Goal: Task Accomplishment & Management: Complete application form

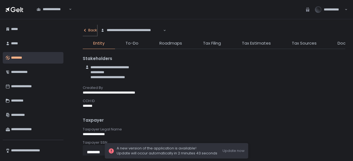
click at [87, 31] on div "Back" at bounding box center [90, 30] width 14 height 5
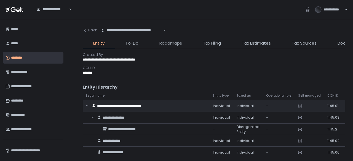
click at [162, 41] on span "Roadmaps" at bounding box center [170, 43] width 23 height 6
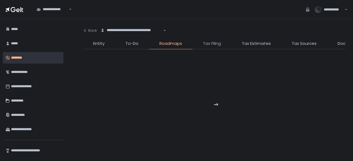
click at [220, 46] on span "Tax Filing" at bounding box center [212, 43] width 18 height 6
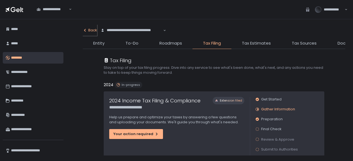
click at [87, 27] on button "Back" at bounding box center [90, 30] width 14 height 11
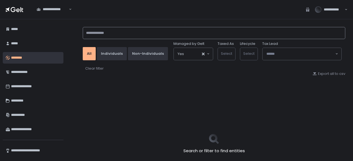
click at [111, 34] on input at bounding box center [214, 33] width 262 height 12
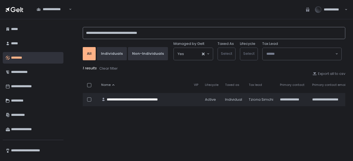
drag, startPoint x: 164, startPoint y: 33, endPoint x: 158, endPoint y: 33, distance: 6.1
click at [158, 33] on input "**********" at bounding box center [214, 33] width 262 height 12
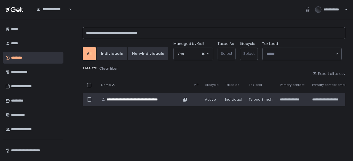
type input "**********"
click at [150, 97] on div "**********" at bounding box center [144, 99] width 75 height 5
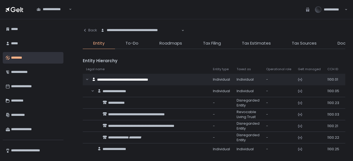
click at [206, 43] on span "Tax Filing" at bounding box center [212, 43] width 18 height 6
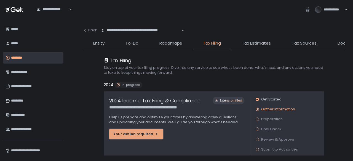
click at [148, 133] on div "Your action required" at bounding box center [135, 134] width 45 height 5
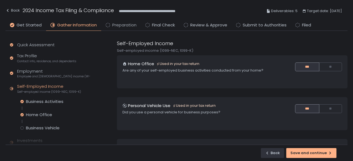
click at [119, 25] on span "Preparation" at bounding box center [124, 25] width 24 height 6
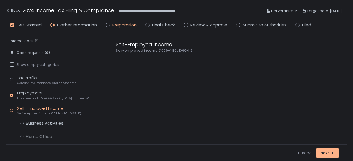
click at [158, 98] on div "Self-Employed Income Self-employed income (1099-NEC, 1099-K)" at bounding box center [226, 88] width 242 height 114
click at [28, 77] on div "Tax Profile Contact info, residence, and dependents" at bounding box center [46, 80] width 59 height 10
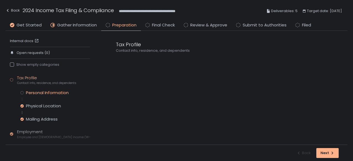
click at [29, 90] on div "Personal Information" at bounding box center [47, 93] width 43 height 6
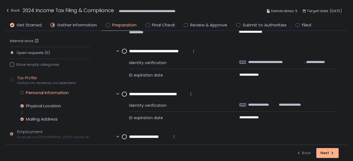
scroll to position [42, 0]
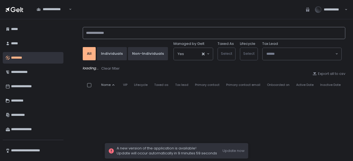
click at [117, 32] on input at bounding box center [214, 33] width 262 height 12
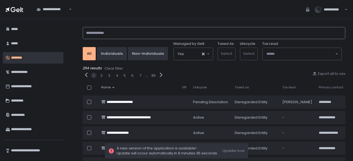
click at [142, 30] on input at bounding box center [214, 33] width 262 height 12
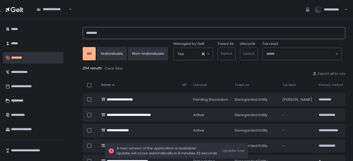
type input "********"
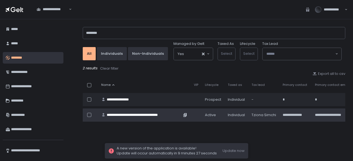
click at [125, 114] on div "**********" at bounding box center [144, 115] width 75 height 5
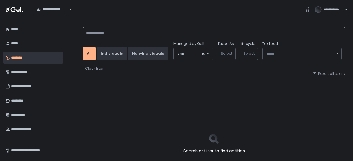
click at [108, 31] on input at bounding box center [214, 33] width 262 height 12
type input "********"
click at [104, 29] on input "********" at bounding box center [214, 33] width 262 height 12
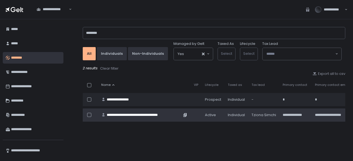
click at [125, 113] on div "**********" at bounding box center [144, 115] width 75 height 5
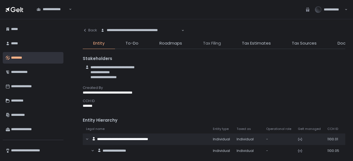
click at [218, 41] on span "Tax Filing" at bounding box center [212, 43] width 18 height 6
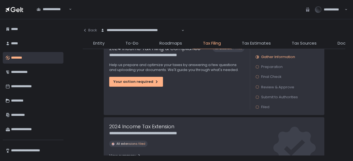
scroll to position [25, 0]
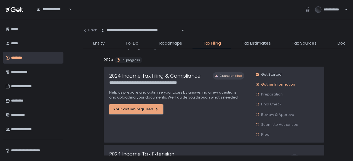
click at [143, 107] on div "Your action required" at bounding box center [135, 109] width 45 height 5
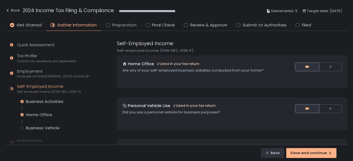
click at [124, 27] on span "Preparation" at bounding box center [124, 25] width 24 height 6
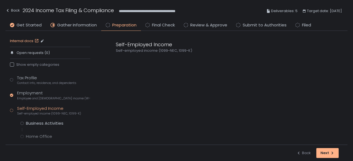
click at [23, 39] on link "Internal docs" at bounding box center [25, 41] width 30 height 5
click at [18, 10] on div "Back" at bounding box center [13, 10] width 14 height 7
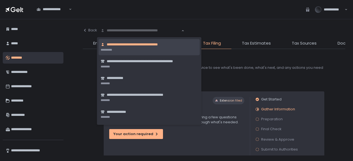
drag, startPoint x: 183, startPoint y: 33, endPoint x: 161, endPoint y: 34, distance: 22.1
click at [161, 34] on div "**********" at bounding box center [140, 30] width 87 height 11
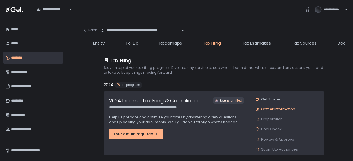
click at [333, 44] on li "Documents" at bounding box center [349, 44] width 45 height 9
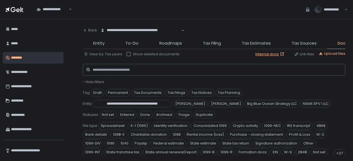
click at [94, 82] on span "- Hide filters" at bounding box center [93, 81] width 21 height 5
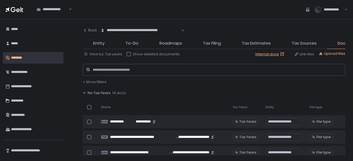
click at [99, 93] on span "No Tax Years" at bounding box center [99, 93] width 23 height 5
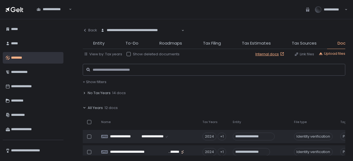
click at [99, 108] on span "All Years" at bounding box center [95, 108] width 15 height 5
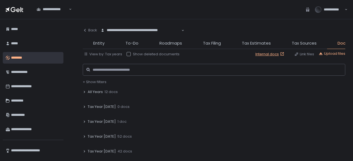
scroll to position [28, 0]
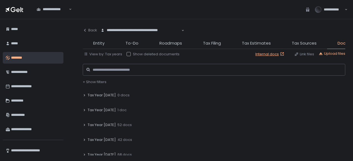
click at [85, 140] on icon at bounding box center [84, 139] width 3 height 3
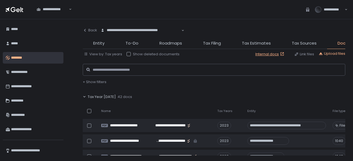
scroll to position [83, 0]
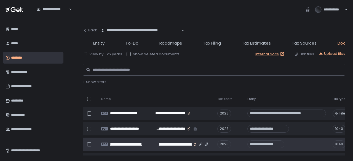
click at [137, 143] on span "**********" at bounding box center [130, 144] width 41 height 5
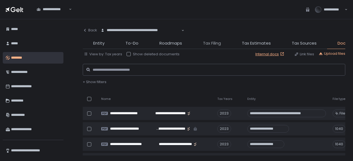
click at [213, 43] on span "Tax Filing" at bounding box center [212, 43] width 18 height 6
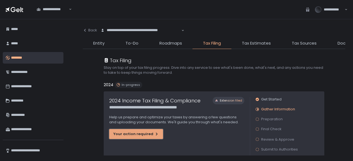
click at [142, 136] on div "Your action required" at bounding box center [135, 134] width 45 height 5
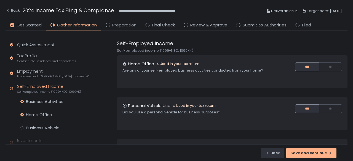
click at [118, 23] on span "Preparation" at bounding box center [124, 25] width 24 height 6
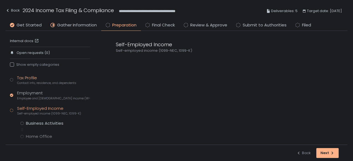
click at [34, 80] on div "Tax Profile Contact info, residence, and dependents" at bounding box center [46, 80] width 59 height 10
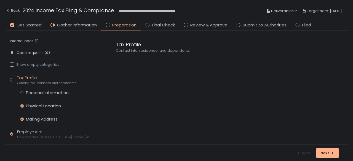
click at [40, 89] on div "Tax Profile Contact info, residence, and dependents Personal Information Physic…" at bounding box center [50, 161] width 80 height 172
click at [39, 92] on div "Personal Information" at bounding box center [47, 93] width 43 height 6
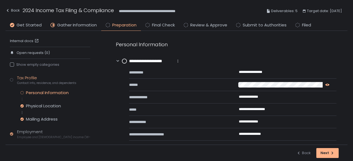
click at [327, 84] on icon "button" at bounding box center [327, 85] width 4 height 4
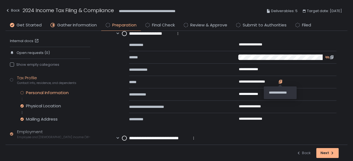
click at [280, 80] on icon "button" at bounding box center [280, 81] width 2 height 3
click at [282, 80] on icon "button" at bounding box center [280, 81] width 2 height 3
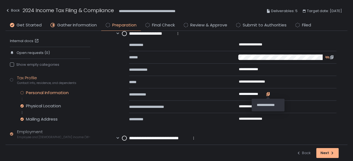
click at [268, 93] on icon "button" at bounding box center [268, 94] width 4 height 4
click at [274, 118] on icon "button" at bounding box center [274, 119] width 4 height 4
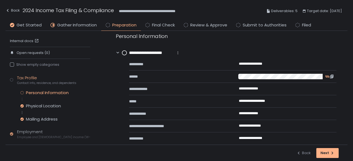
scroll to position [0, 0]
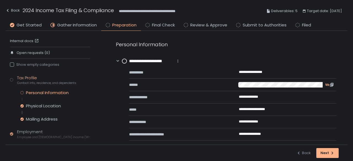
click at [125, 60] on circle at bounding box center [124, 61] width 4 height 4
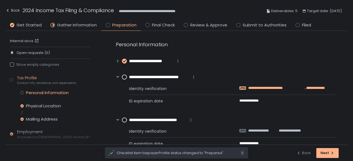
click at [266, 87] on span "**********" at bounding box center [276, 88] width 56 height 5
click at [125, 75] on circle at bounding box center [124, 77] width 4 height 4
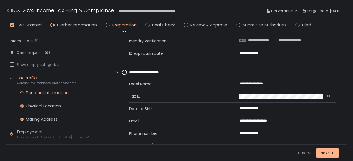
scroll to position [55, 0]
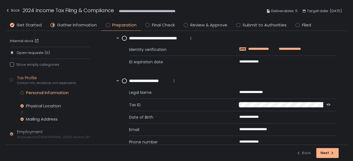
click at [276, 48] on span "**********" at bounding box center [263, 49] width 30 height 5
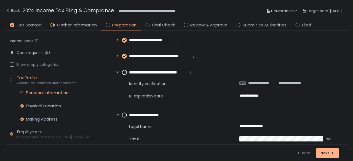
scroll to position [0, 0]
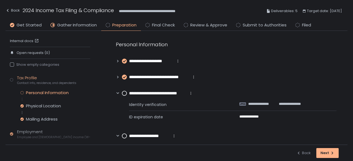
click at [124, 93] on circle at bounding box center [124, 93] width 4 height 4
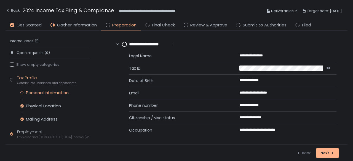
scroll to position [66, 0]
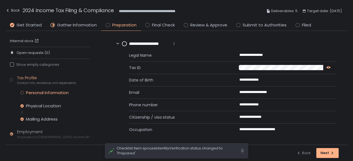
click at [326, 66] on icon "button" at bounding box center [328, 67] width 4 height 4
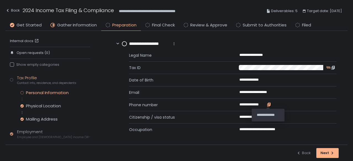
click at [266, 103] on icon "button" at bounding box center [268, 104] width 4 height 4
click at [280, 91] on icon "button" at bounding box center [280, 91] width 2 height 3
click at [125, 44] on circle at bounding box center [124, 44] width 4 height 4
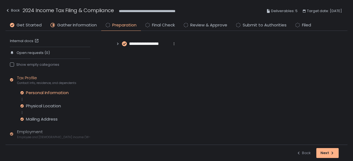
scroll to position [0, 0]
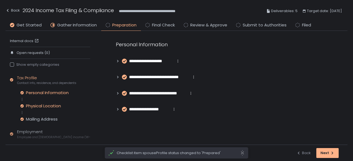
click at [46, 106] on div "Physical Location" at bounding box center [43, 106] width 35 height 6
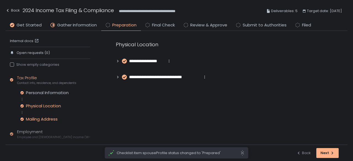
click at [49, 117] on div "Mailing Address" at bounding box center [42, 120] width 32 height 6
click at [116, 60] on icon at bounding box center [118, 61] width 4 height 4
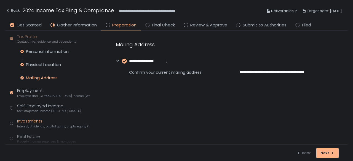
scroll to position [83, 0]
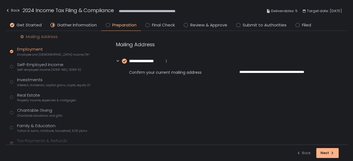
click at [37, 52] on div "Employment Employee and [DEMOGRAPHIC_DATA] income (W-2s)" at bounding box center [53, 51] width 73 height 10
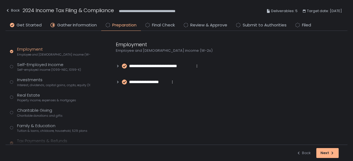
scroll to position [44, 0]
click at [116, 65] on icon at bounding box center [118, 66] width 4 height 4
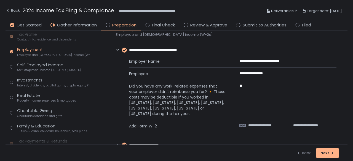
scroll to position [29, 0]
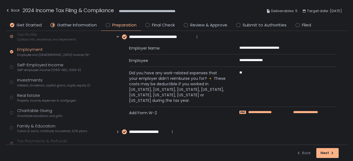
click at [261, 112] on span "**********" at bounding box center [265, 112] width 34 height 5
click at [118, 132] on icon at bounding box center [118, 132] width 4 height 4
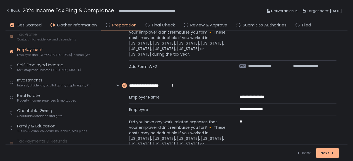
scroll to position [108, 0]
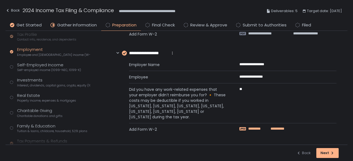
click at [253, 126] on span "*********" at bounding box center [258, 128] width 21 height 5
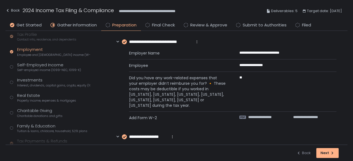
scroll to position [0, 0]
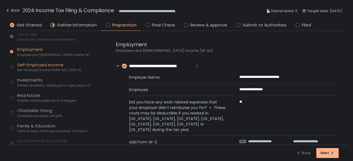
click at [41, 66] on div "Self-Employed Income Self-employed income (1099-NEC, 1099-K)" at bounding box center [49, 67] width 64 height 10
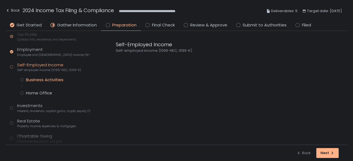
click at [42, 79] on div "Business Activities" at bounding box center [44, 80] width 37 height 6
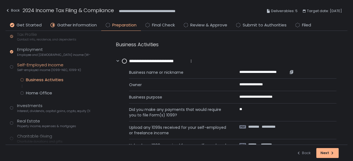
scroll to position [93, 0]
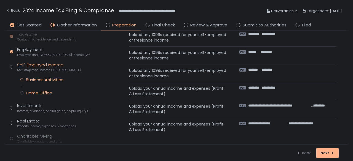
click at [36, 91] on div "Home Office" at bounding box center [39, 93] width 26 height 6
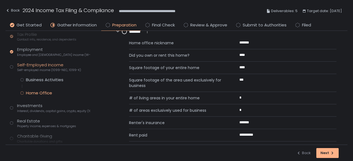
scroll to position [47, 0]
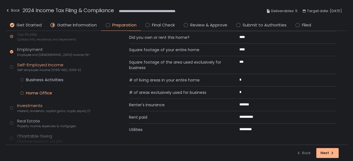
click at [20, 110] on span "Interest, dividends, capital gains, crypto, equity (1099s, K-1s)" at bounding box center [53, 111] width 73 height 4
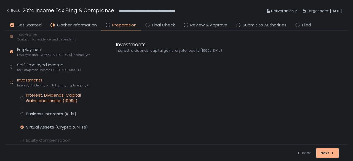
click at [50, 94] on div "Interest, Dividends, Capital Gains and Losses (1099s)" at bounding box center [58, 98] width 64 height 11
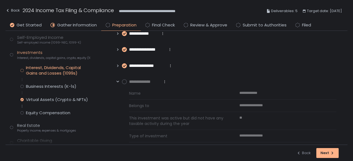
scroll to position [47, 0]
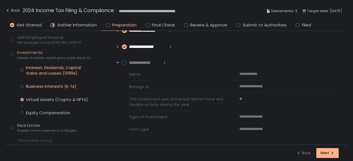
click at [50, 87] on div "Business Interests (K-1s)" at bounding box center [51, 87] width 50 height 6
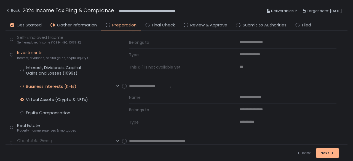
scroll to position [230, 0]
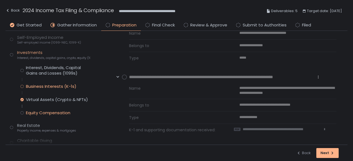
click at [47, 110] on div "Equity Compensation" at bounding box center [48, 113] width 44 height 6
